Goal: Find specific page/section: Find specific page/section

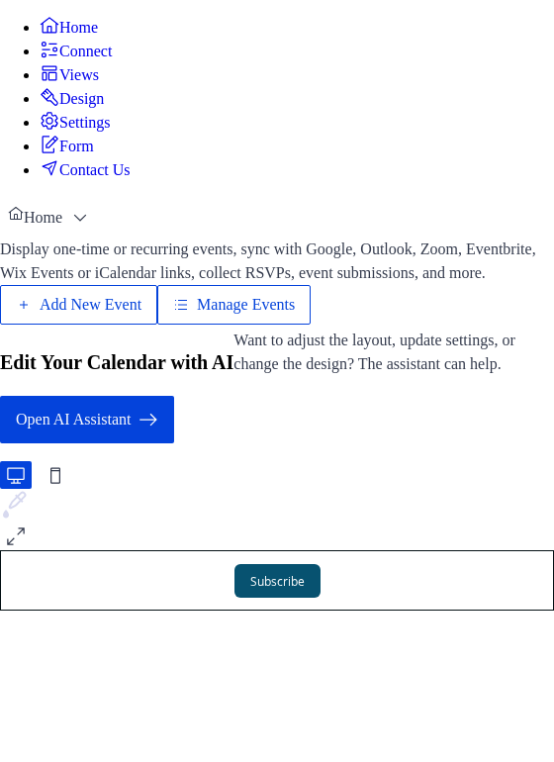
click at [295, 317] on span "Manage Events" at bounding box center [246, 305] width 98 height 24
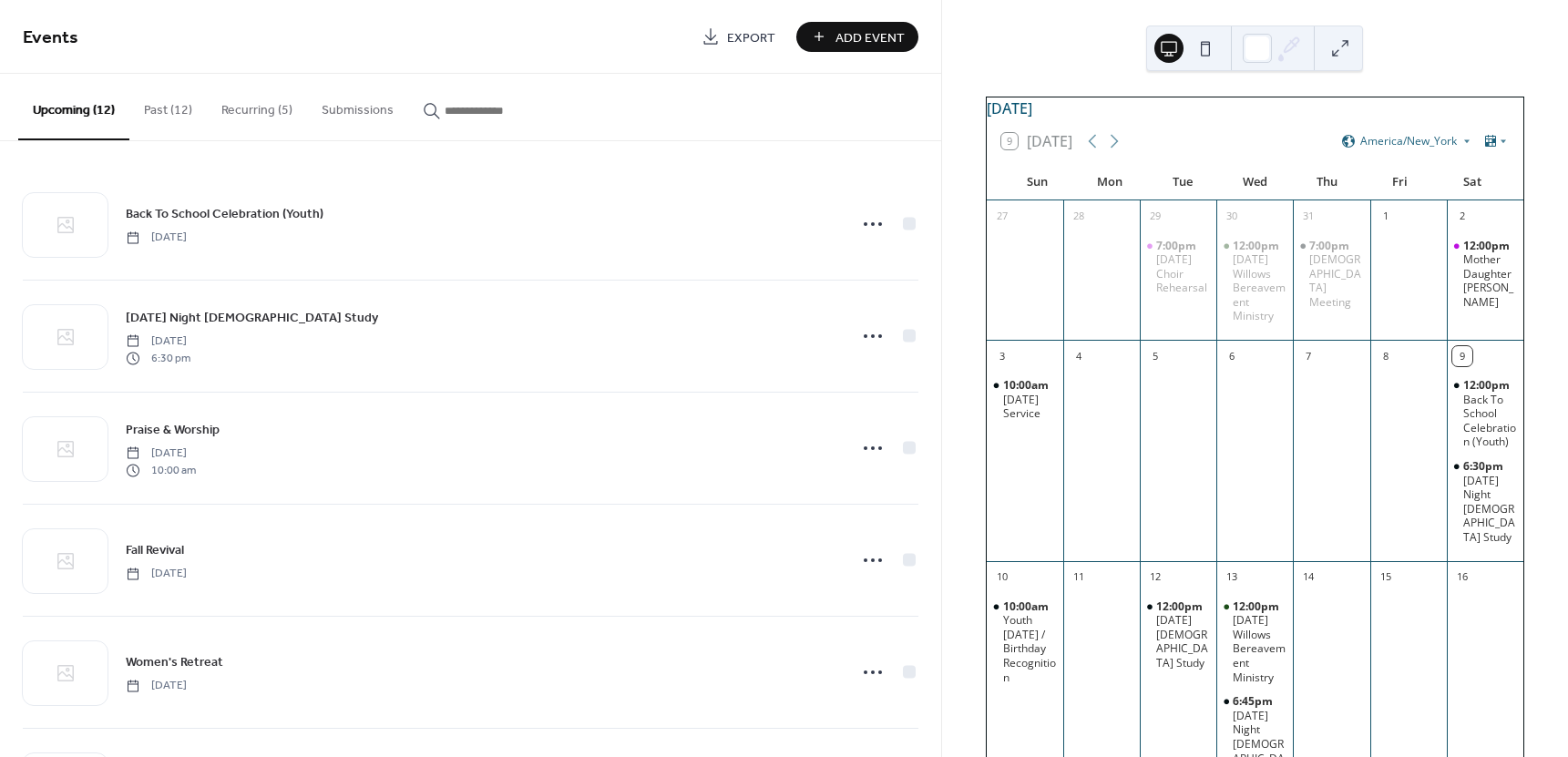
click at [252, 106] on button "Recurring (5)" at bounding box center [257, 106] width 100 height 64
